Goal: Task Accomplishment & Management: Manage account settings

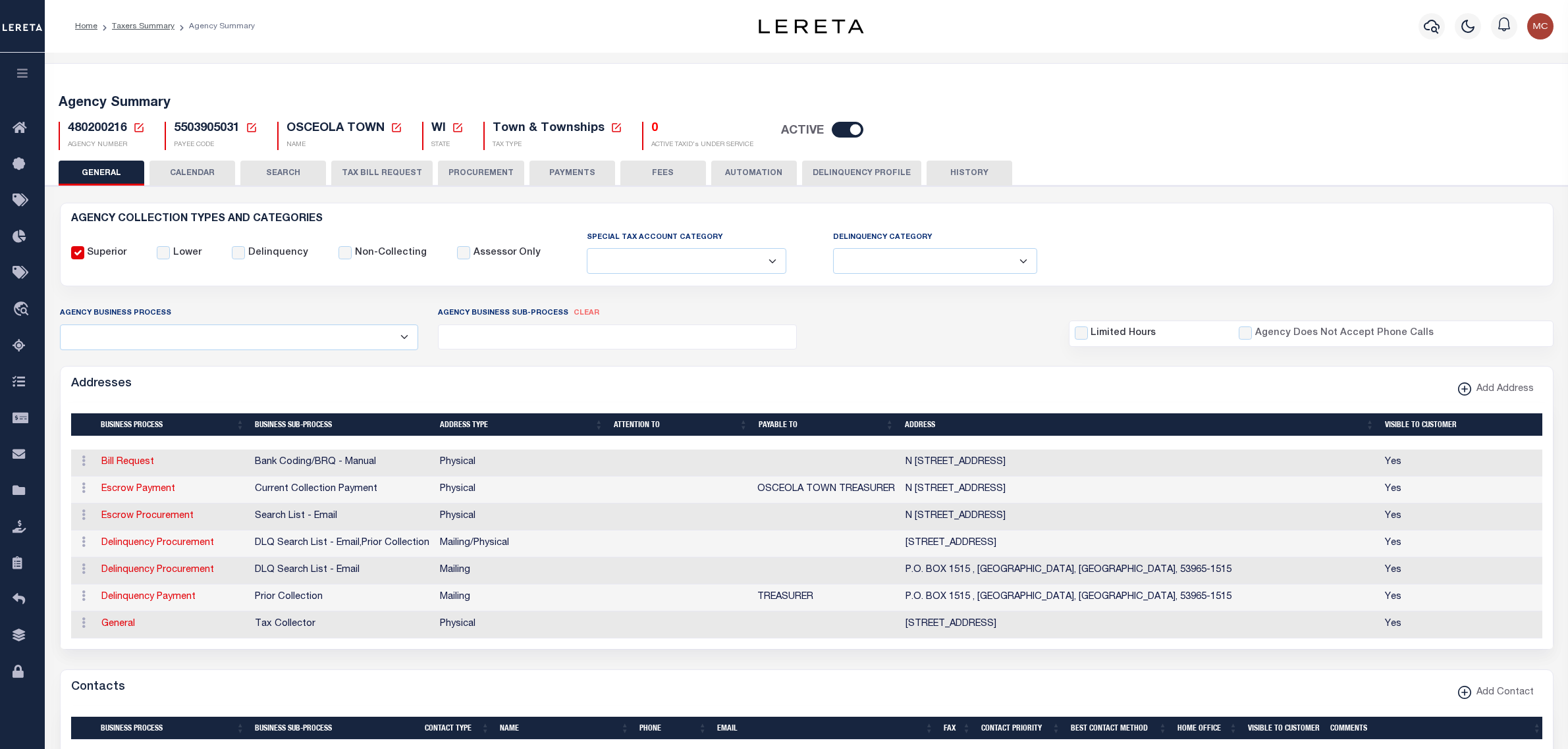
select select
click at [136, 125] on icon at bounding box center [138, 127] width 12 height 12
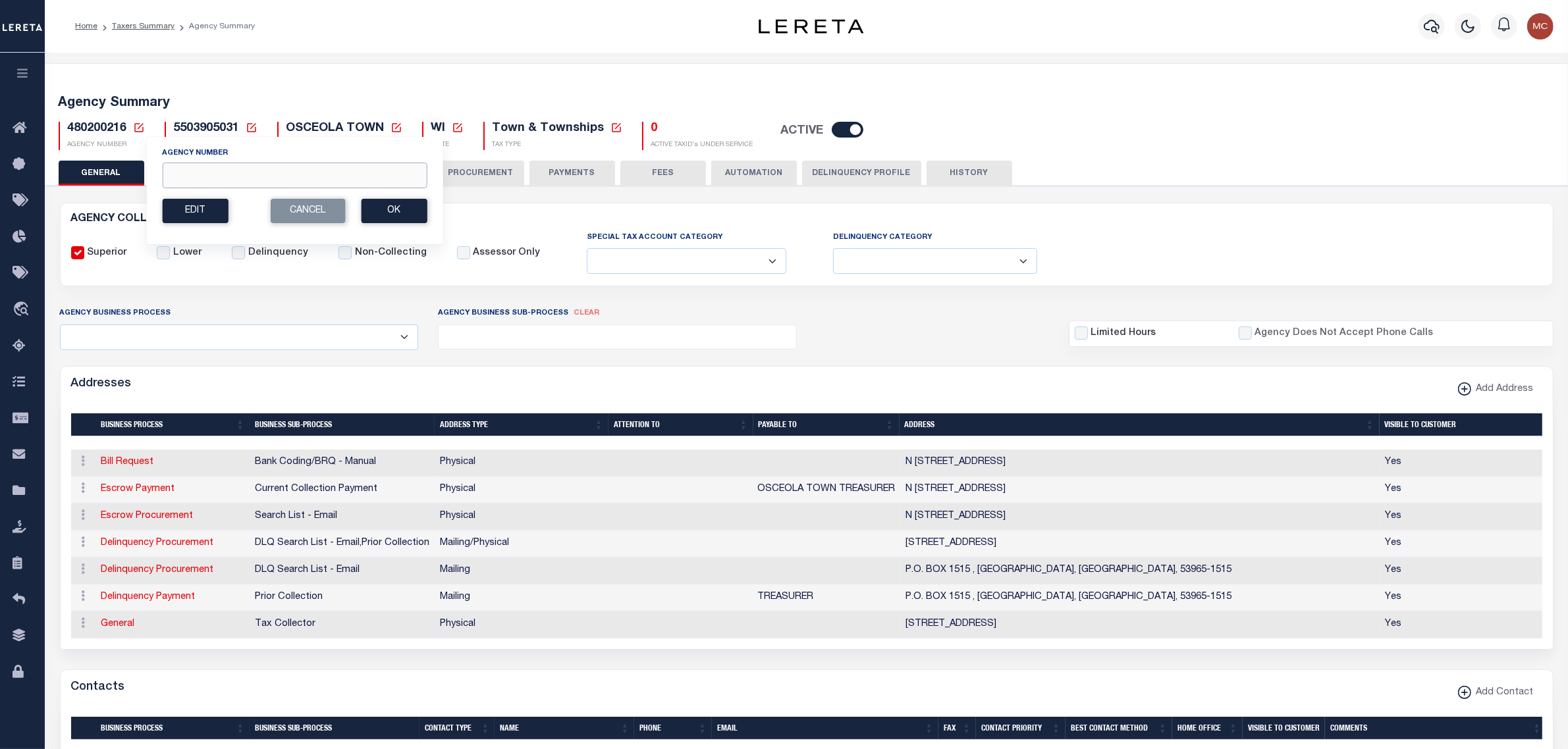
click at [171, 172] on input "Agency Number" at bounding box center [294, 176] width 265 height 25
type input "090281001"
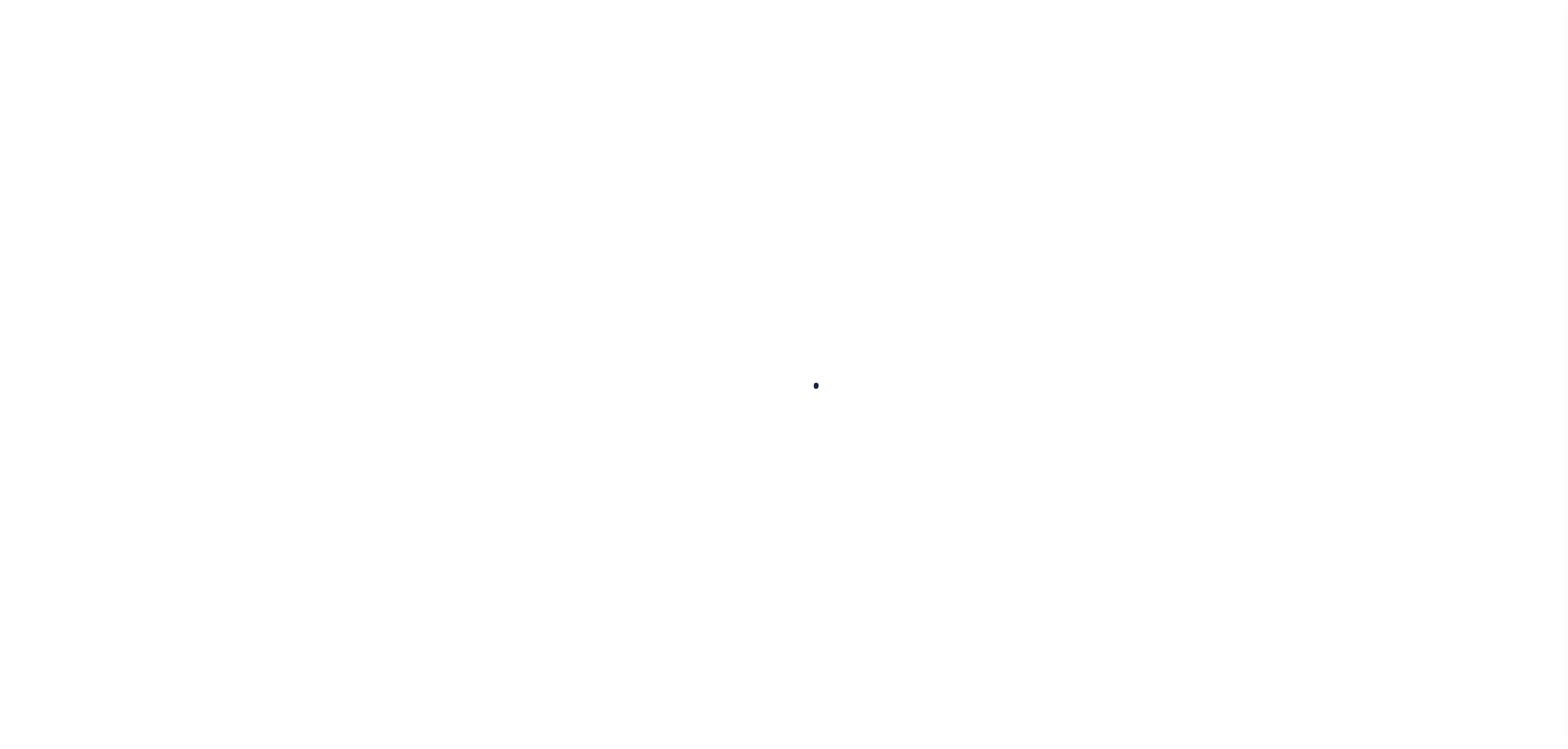
select select
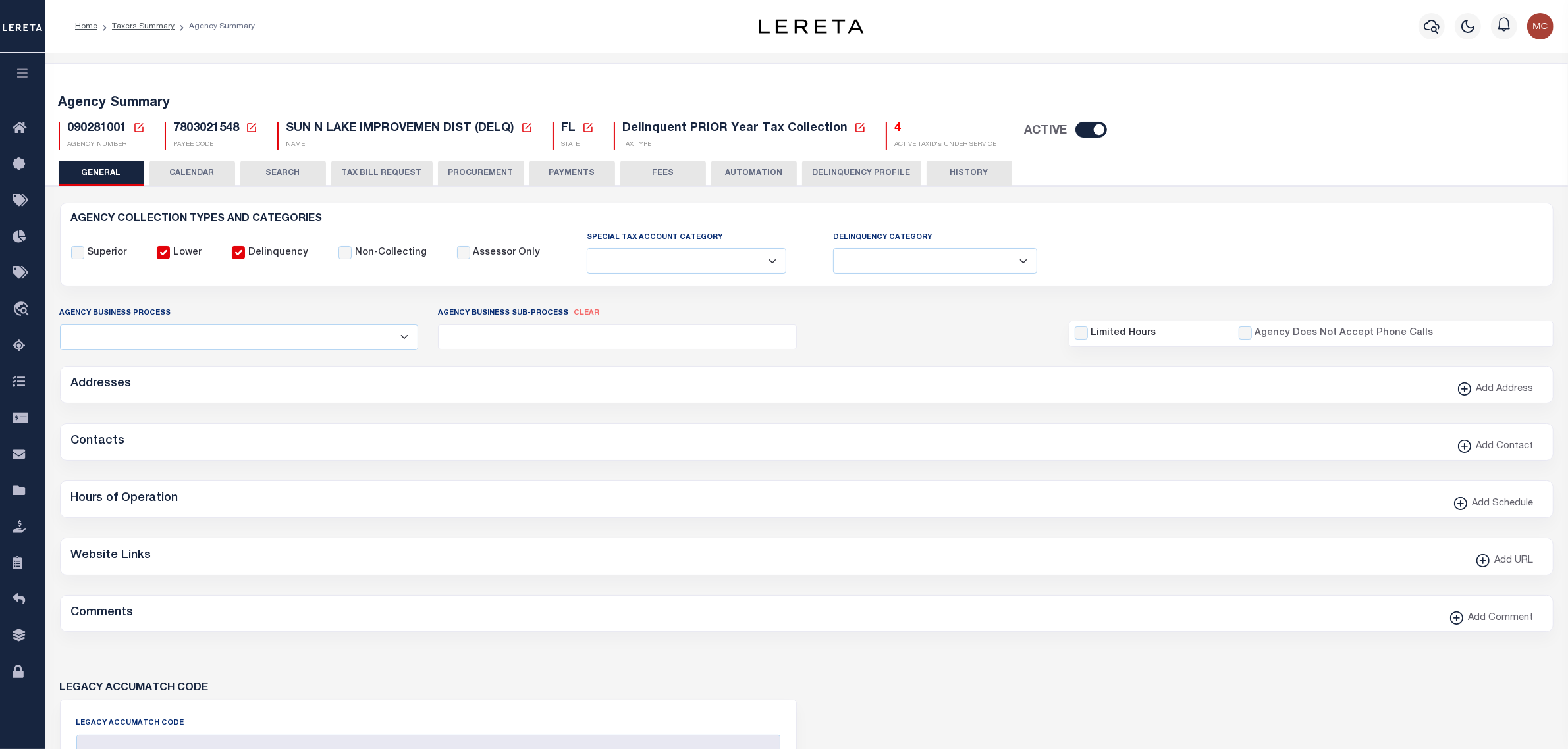
checkbox input "false"
select select "1"
select select "2"
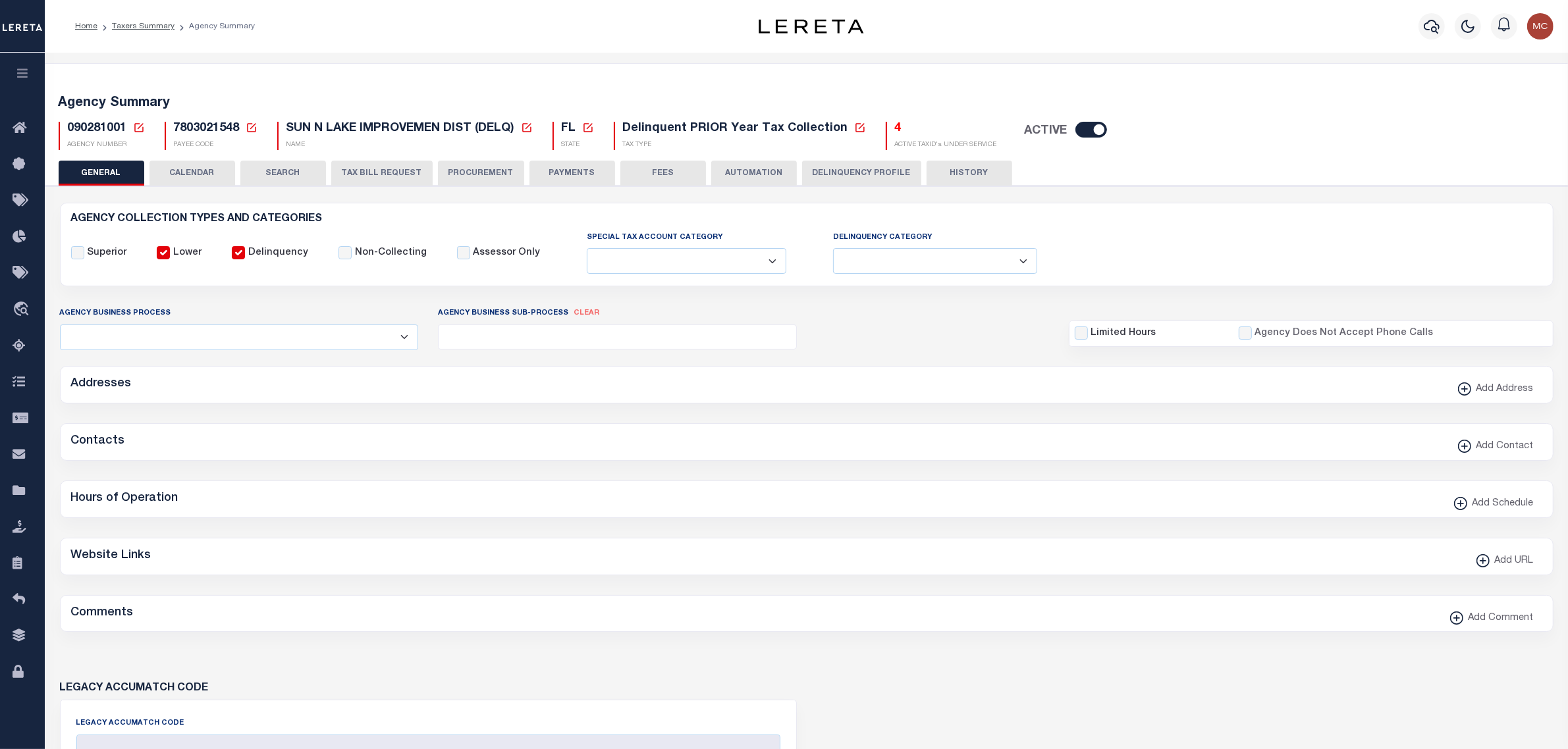
checkbox input "false"
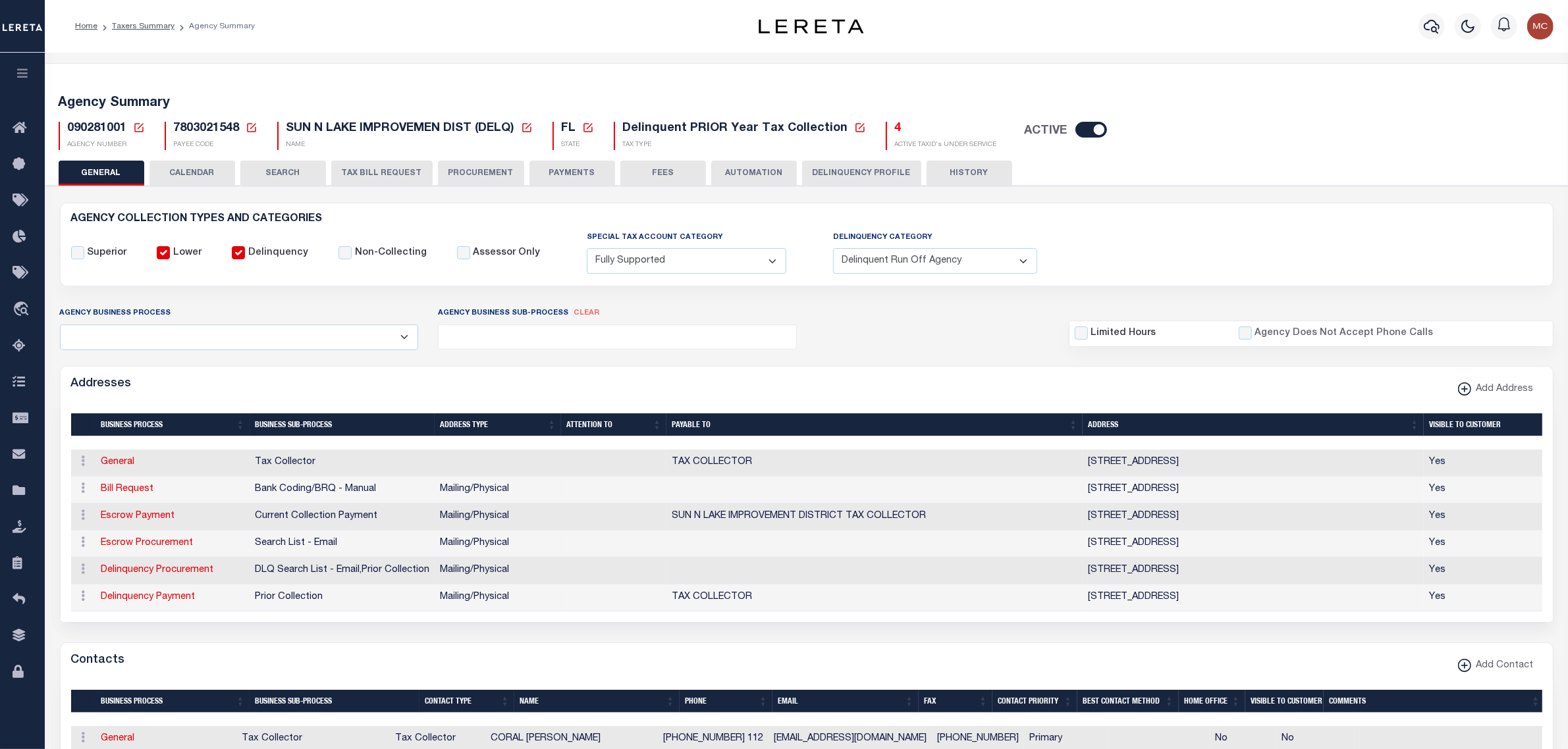
click at [964, 163] on button "HISTORY" at bounding box center [969, 173] width 86 height 25
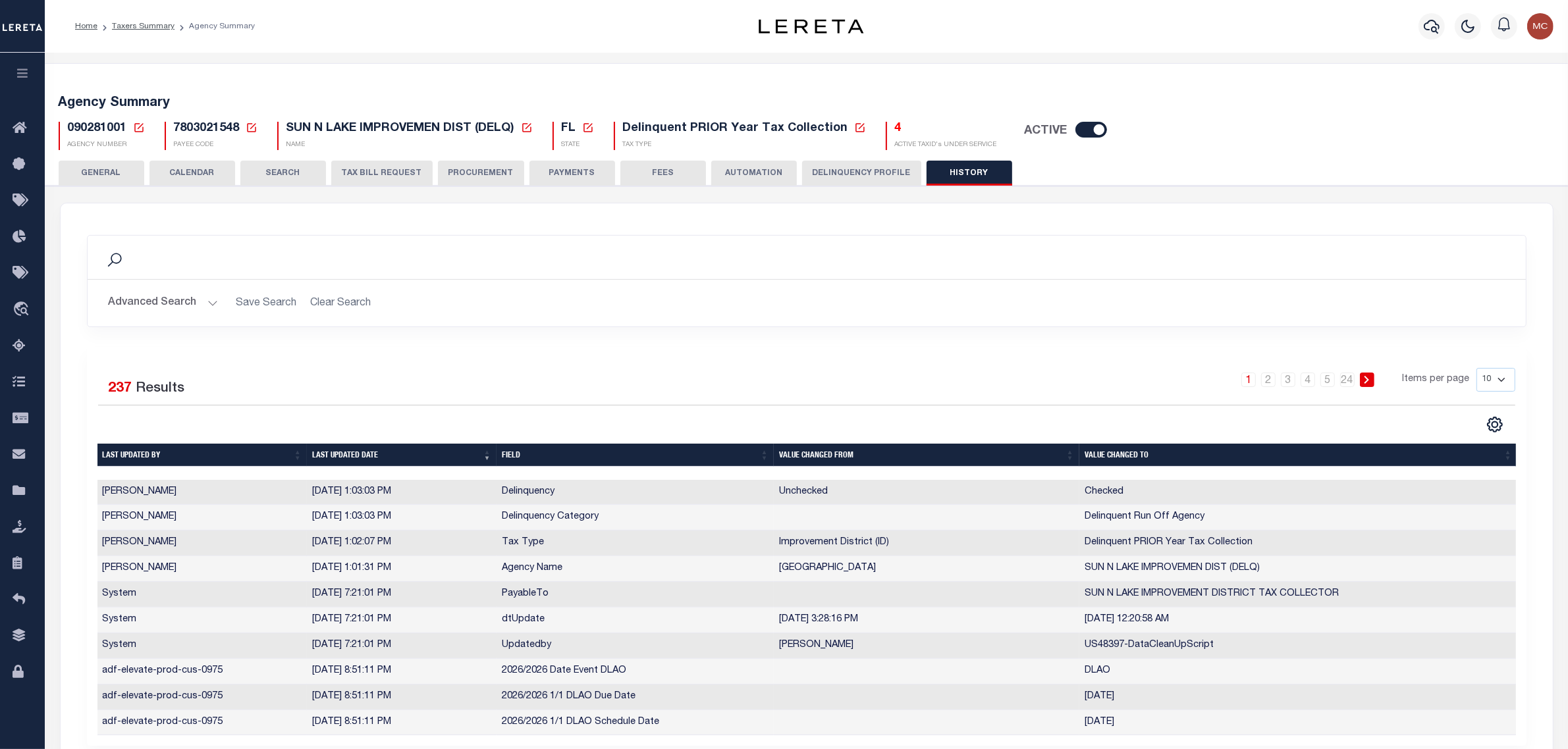
click at [528, 127] on icon at bounding box center [527, 127] width 9 height 9
click at [643, 176] on input "New Agency Name" at bounding box center [632, 176] width 157 height 25
type input "SUN N LAKE IMPROVEMENT DIST (DELQ)"
click at [670, 211] on button "Save" at bounding box center [677, 211] width 66 height 25
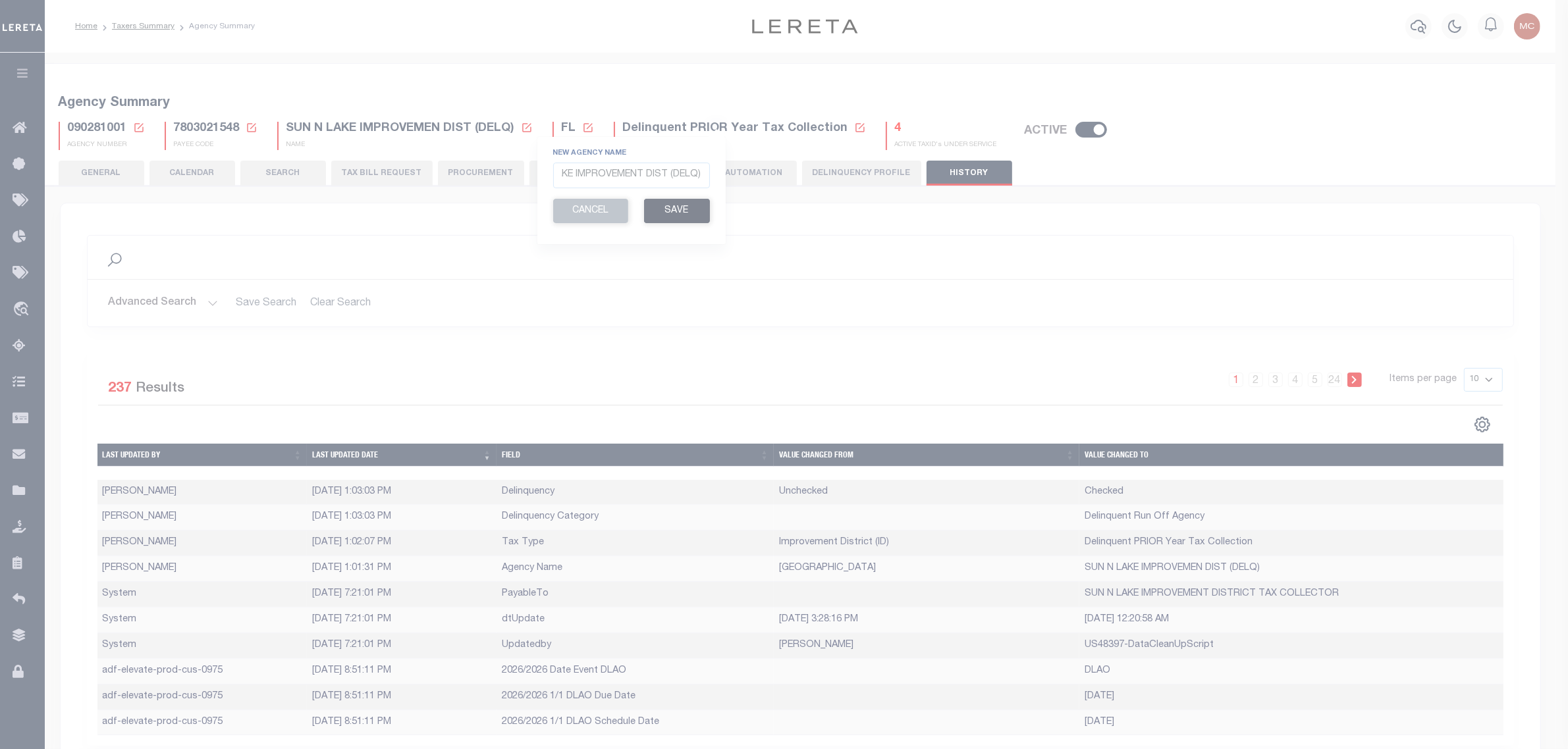
scroll to position [0, 0]
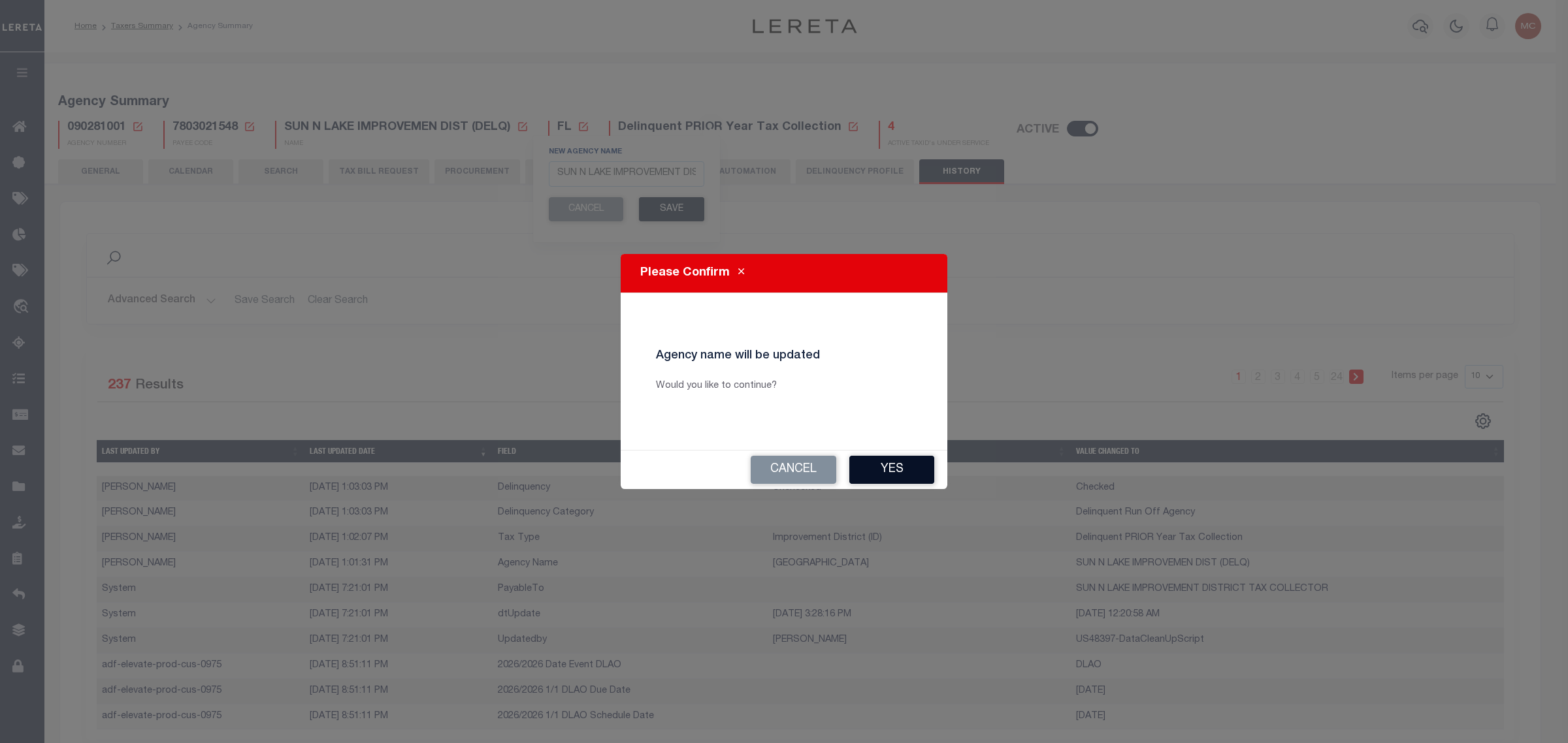
click at [905, 468] on button "Yes" at bounding box center [892, 469] width 85 height 28
